Goal: Task Accomplishment & Management: Manage account settings

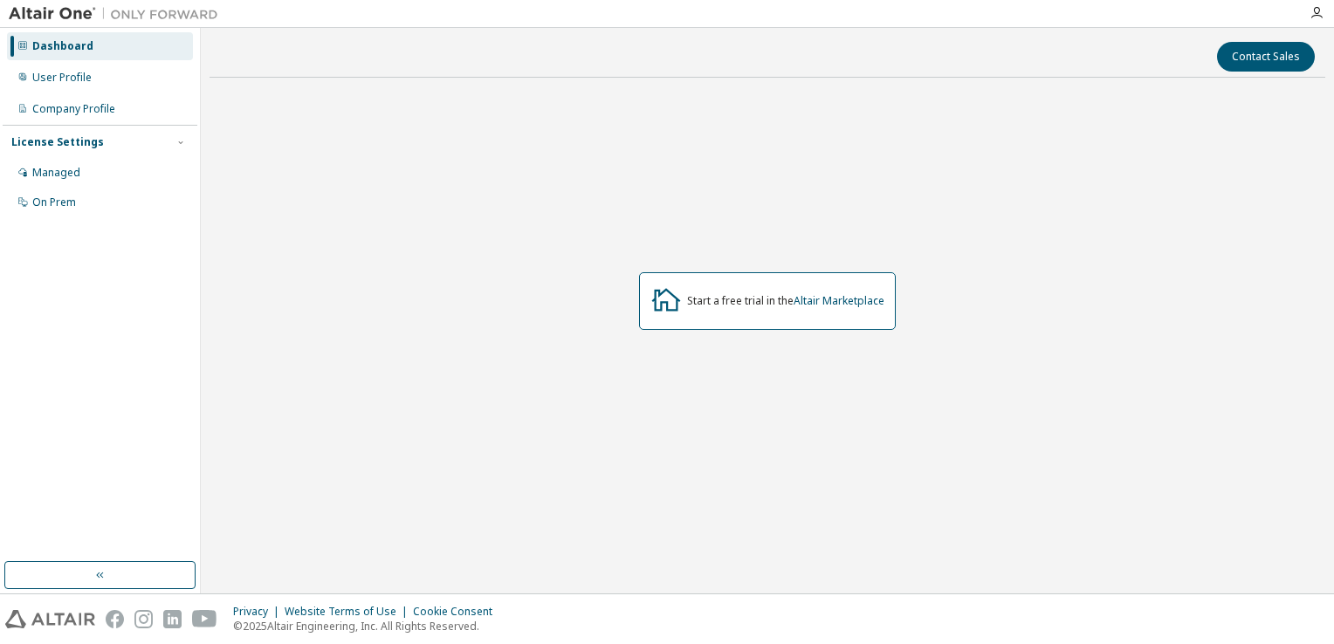
click at [115, 55] on div "Dashboard" at bounding box center [100, 46] width 186 height 28
click at [101, 79] on div "User Profile" at bounding box center [100, 78] width 186 height 28
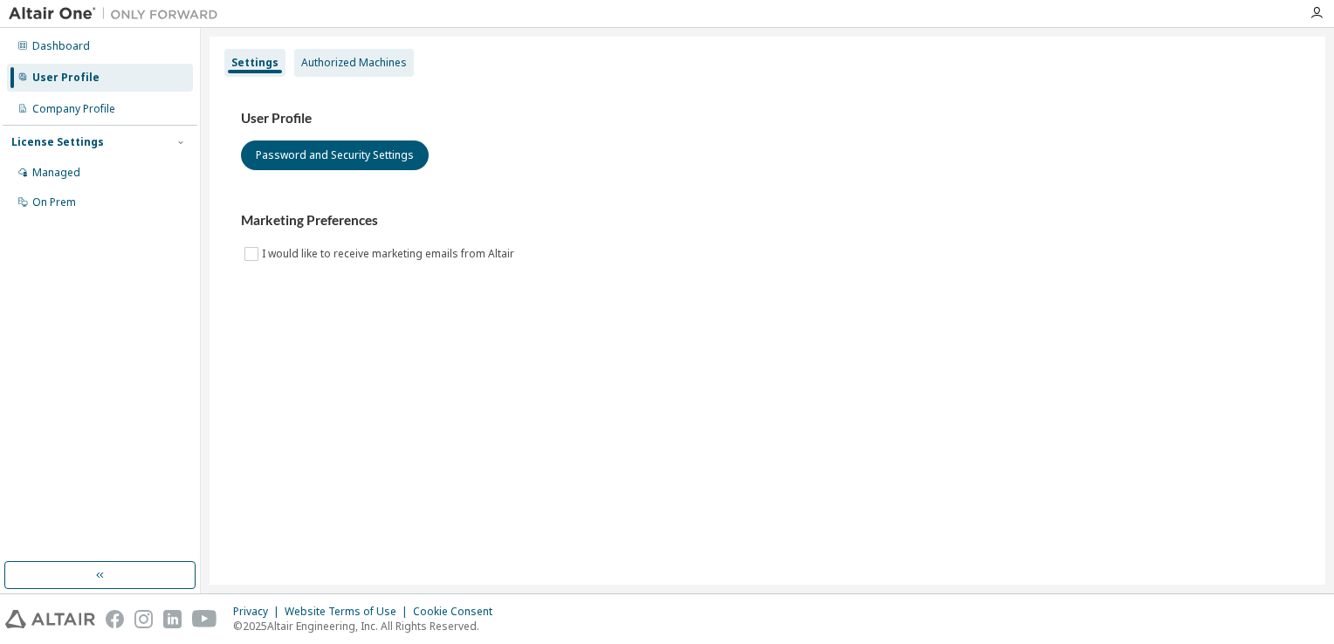
click at [360, 60] on div "Authorized Machines" at bounding box center [354, 63] width 106 height 14
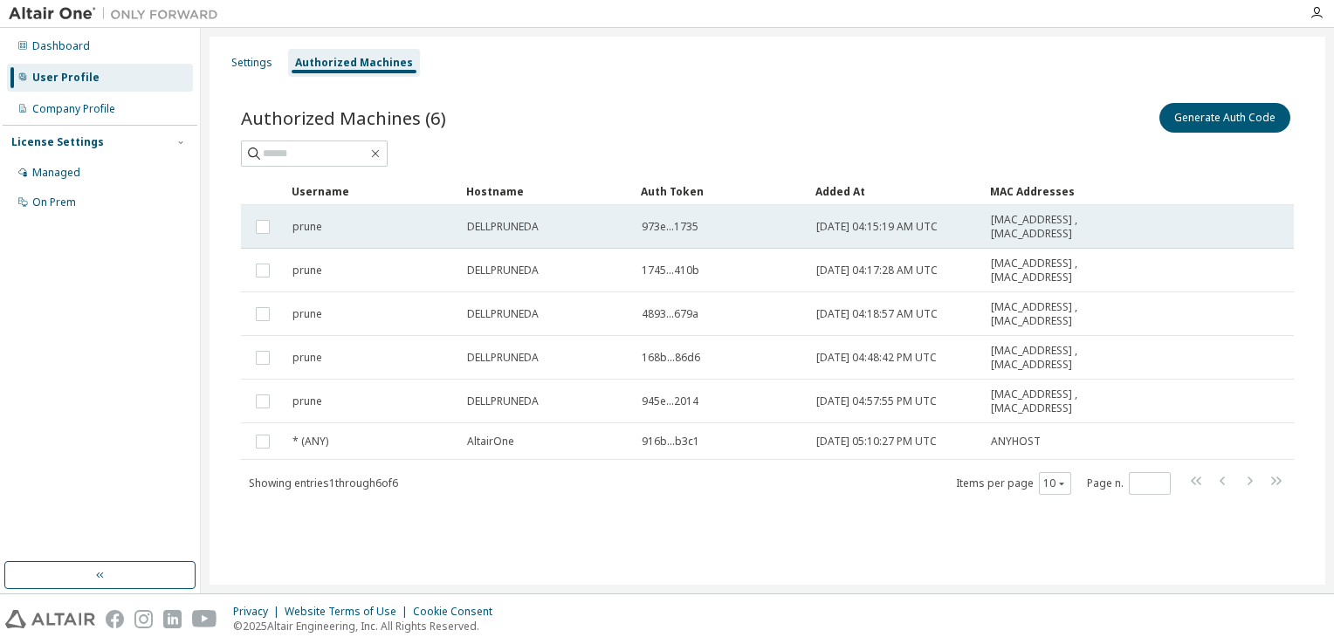
click at [557, 229] on div "DELLPRUNEDA" at bounding box center [546, 227] width 159 height 14
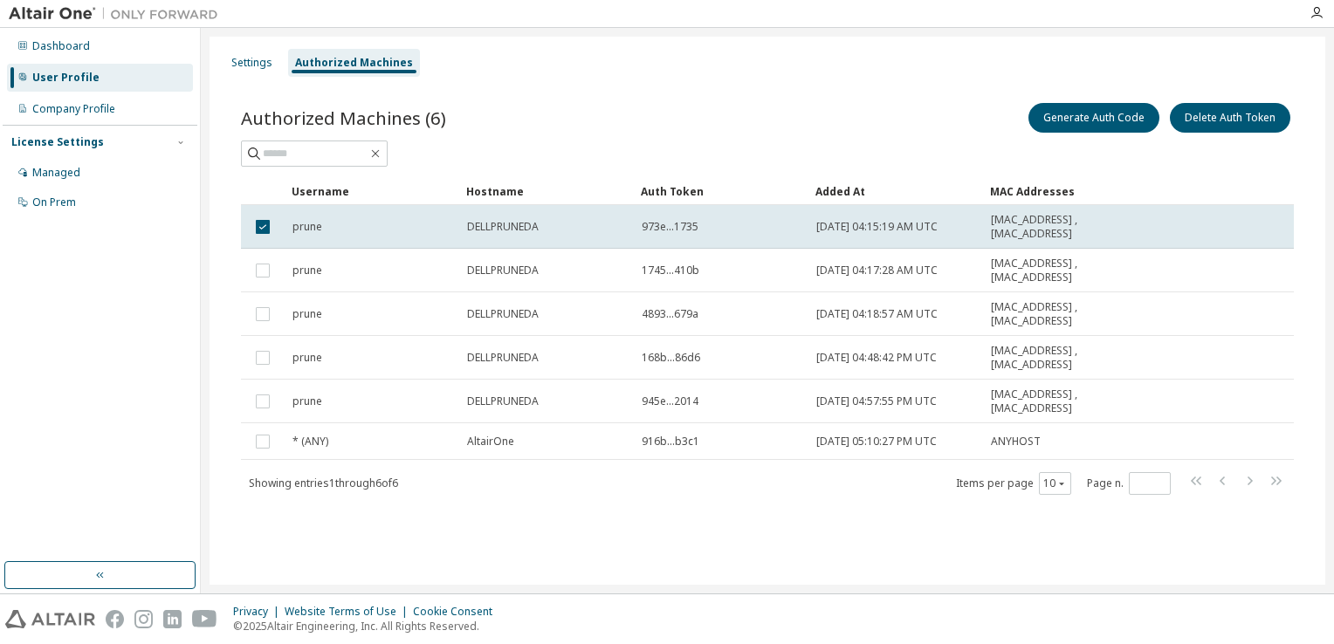
click at [557, 229] on div "DELLPRUNEDA" at bounding box center [546, 227] width 159 height 14
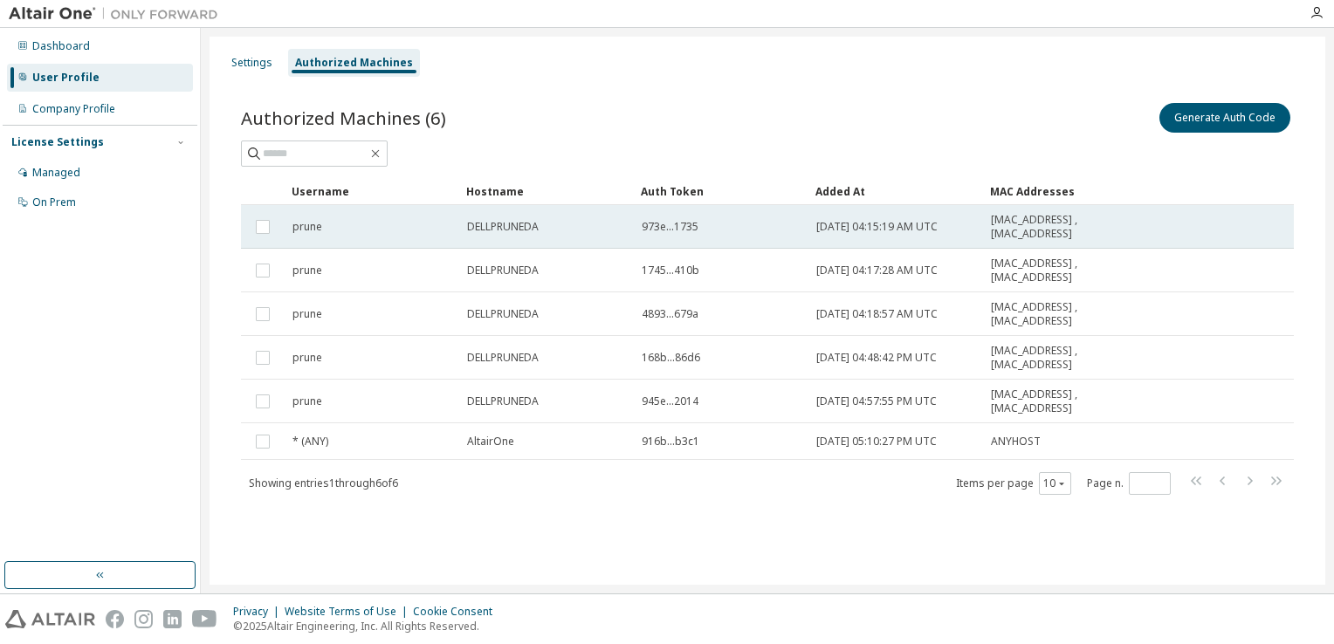
click at [532, 231] on span "DELLPRUNEDA" at bounding box center [503, 227] width 72 height 14
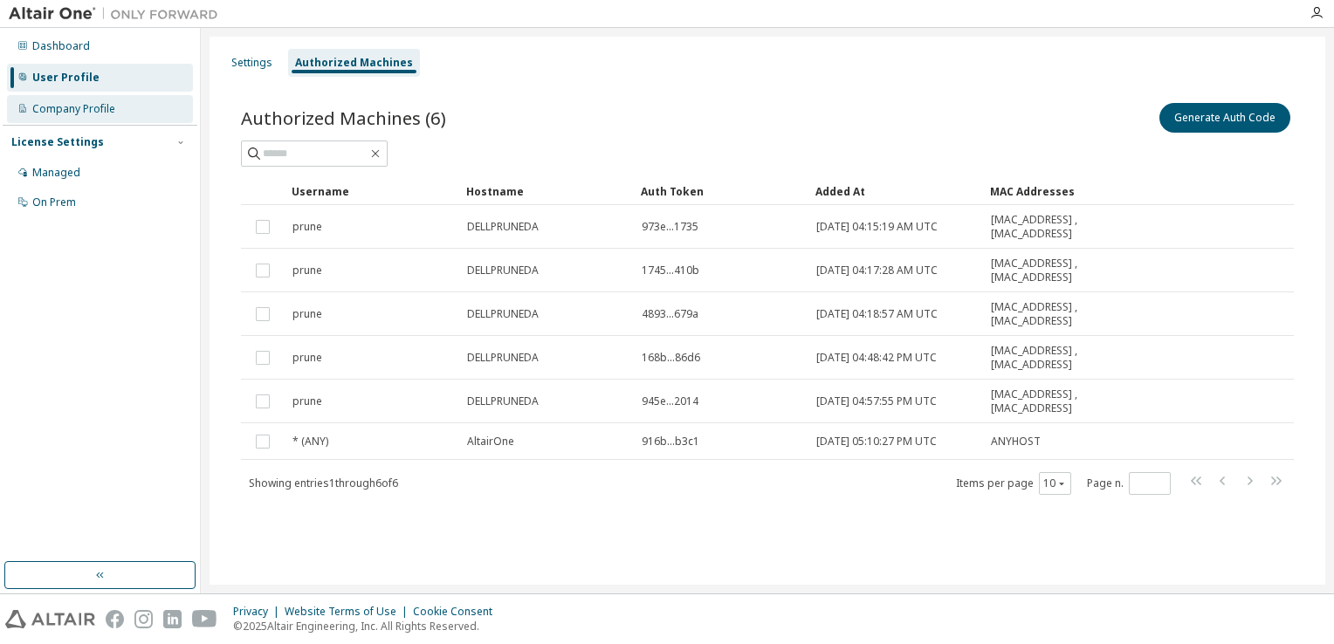
click at [72, 112] on div "Company Profile" at bounding box center [73, 109] width 83 height 14
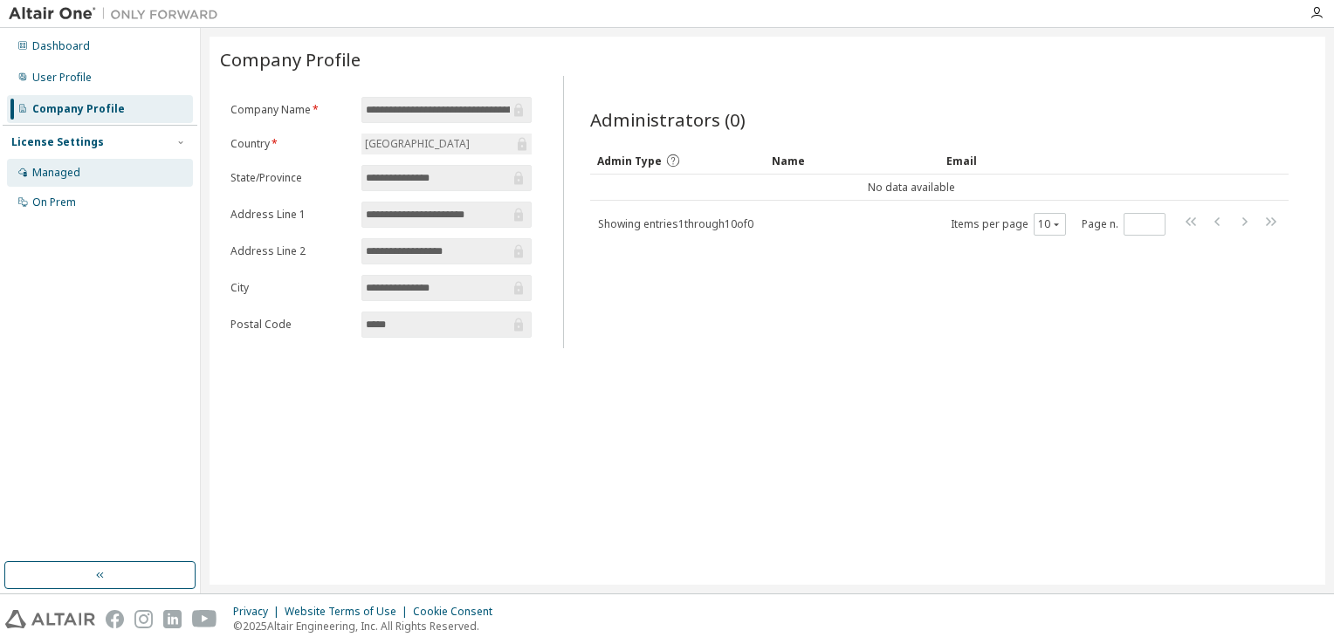
click at [38, 166] on div "Managed" at bounding box center [56, 173] width 48 height 14
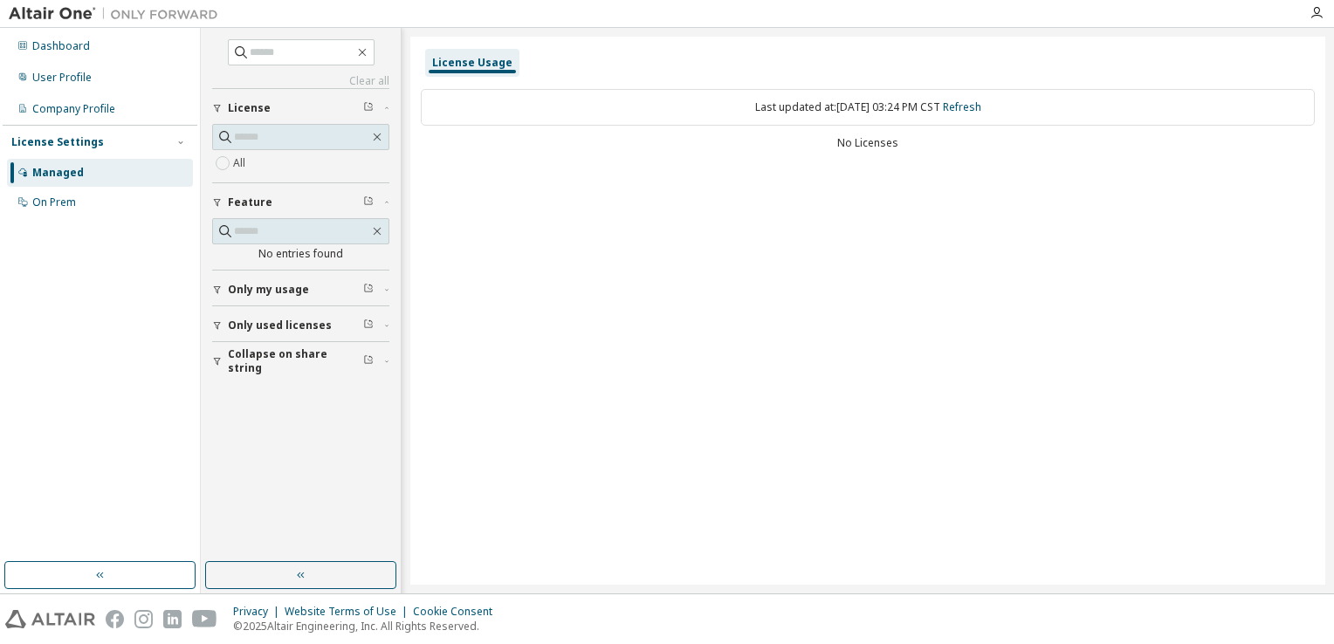
click at [285, 283] on span "Only my usage" at bounding box center [268, 290] width 81 height 14
drag, startPoint x: 268, startPoint y: 375, endPoint x: 262, endPoint y: 386, distance: 12.1
click at [267, 377] on span "Only used licenses" at bounding box center [280, 376] width 104 height 14
click at [286, 449] on button "Collapse on share string" at bounding box center [300, 462] width 177 height 38
click at [20, 187] on div "Managed On Prem" at bounding box center [100, 188] width 195 height 58
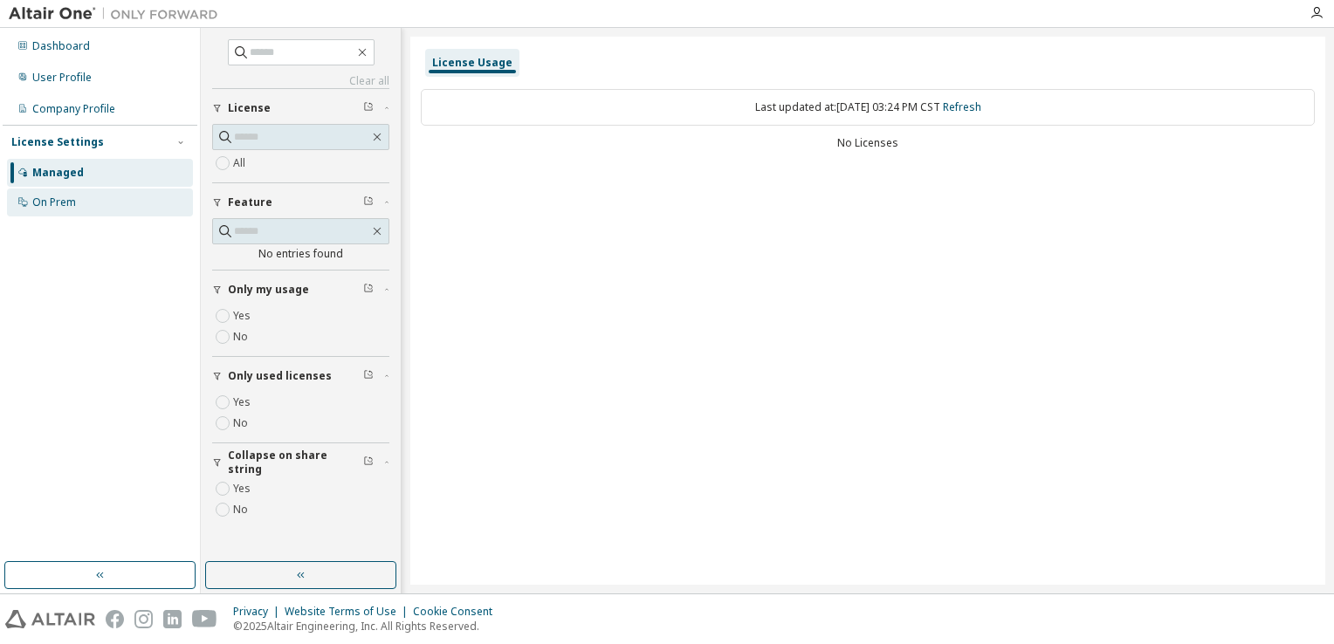
click at [50, 197] on div "On Prem" at bounding box center [54, 203] width 44 height 14
